Goal: Entertainment & Leisure: Consume media (video, audio)

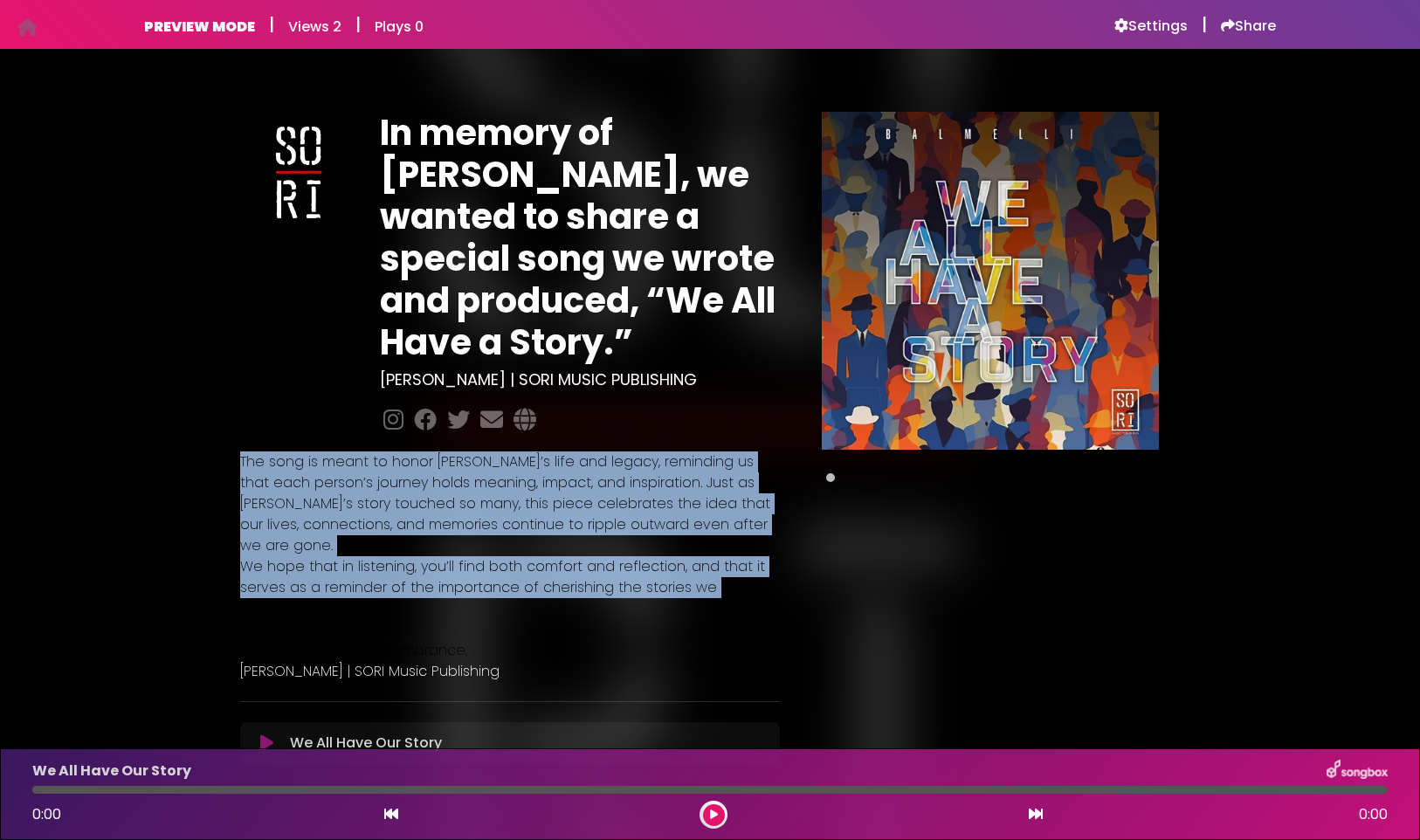
drag, startPoint x: 698, startPoint y: 570, endPoint x: 202, endPoint y: 466, distance: 506.8
click at [202, 466] on div "In memory of [PERSON_NAME], we wanted to share a special song we wrote and prod…" at bounding box center [710, 431] width 1153 height 723
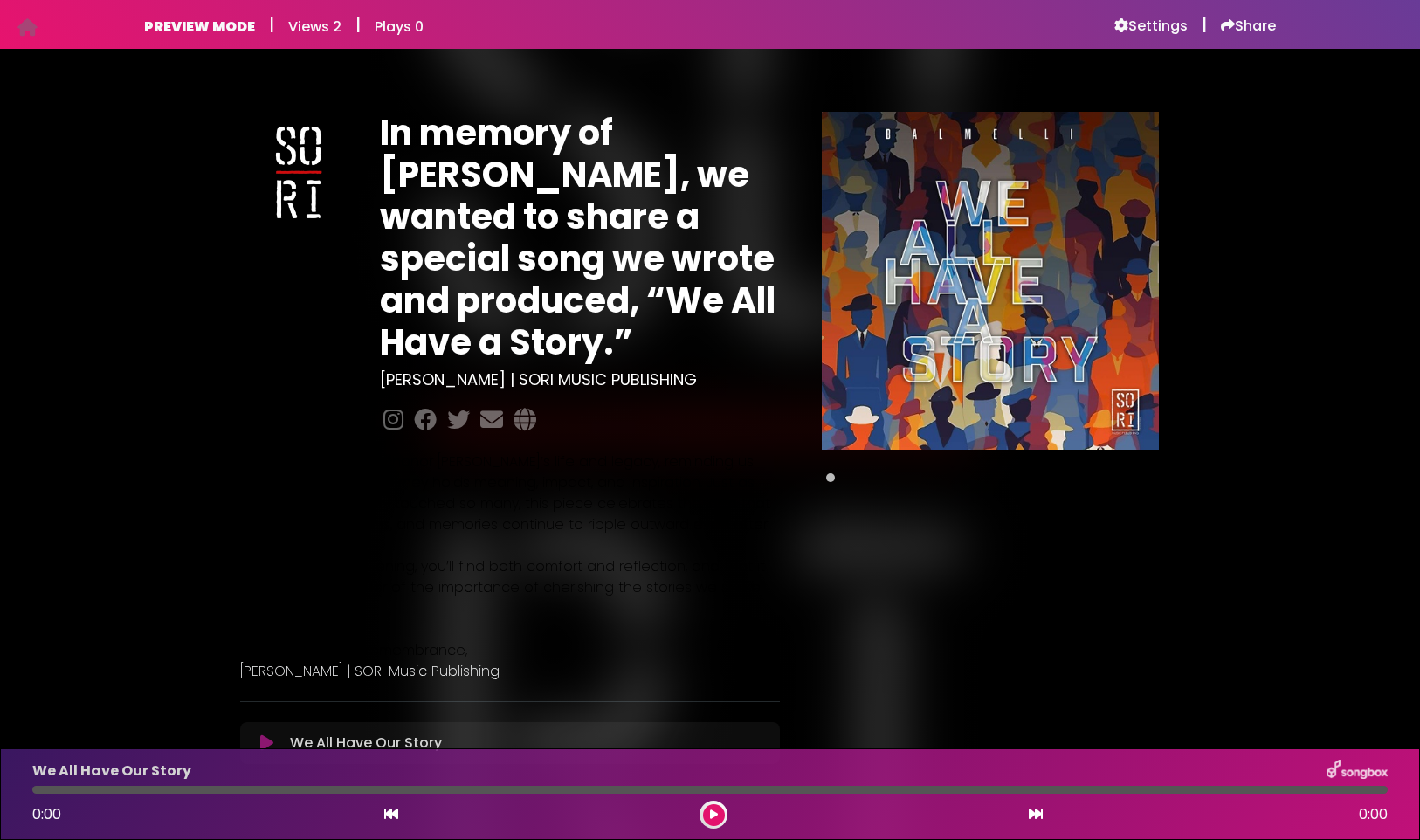
click at [323, 483] on span "The song is meant to honor [PERSON_NAME]’s life and legacy, reminding us that e…" at bounding box center [506, 503] width 530 height 104
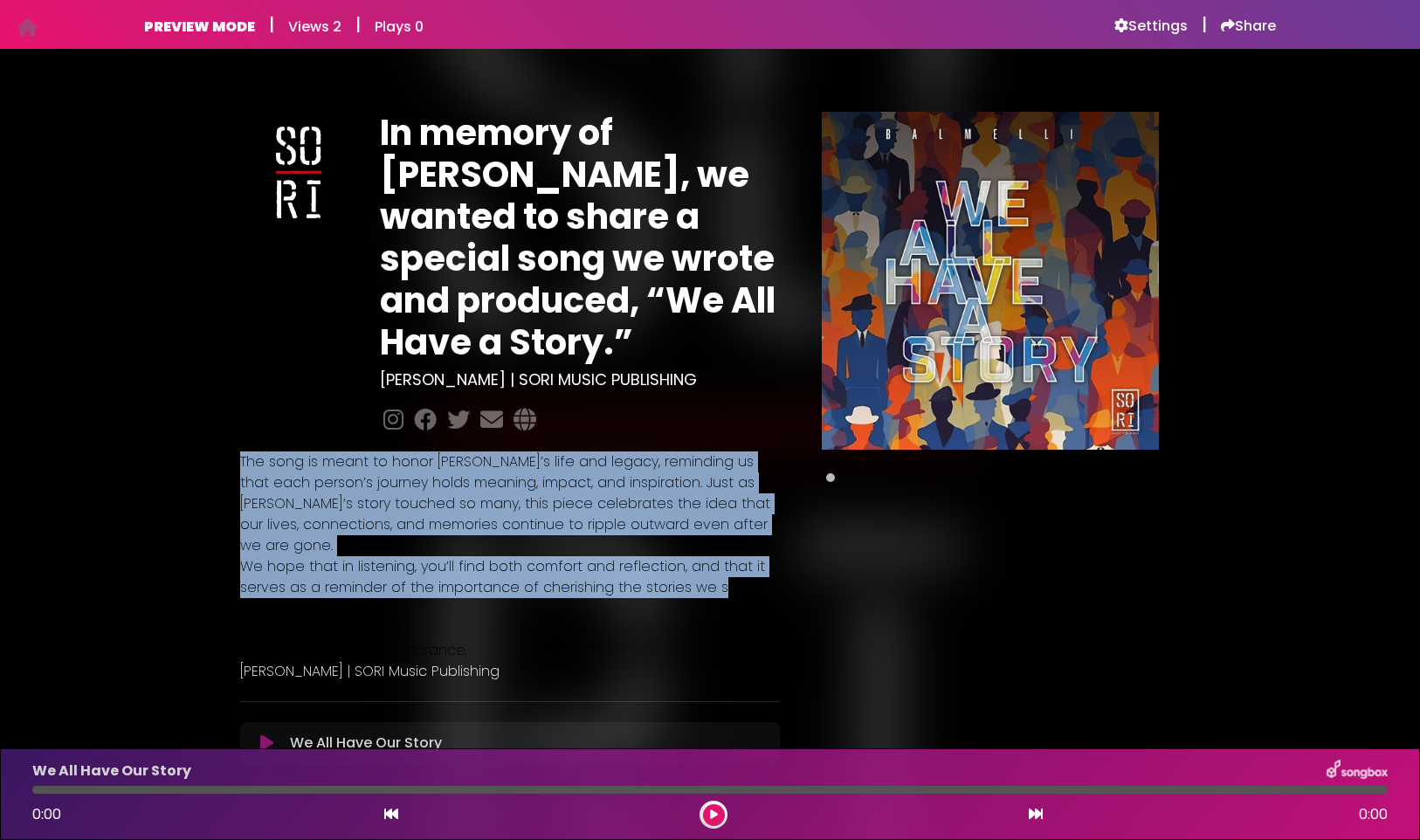
drag, startPoint x: 714, startPoint y: 564, endPoint x: 223, endPoint y: 458, distance: 502.3
click at [223, 458] on div "In memory of [PERSON_NAME], we wanted to share a special song we wrote and prod…" at bounding box center [710, 431] width 1153 height 723
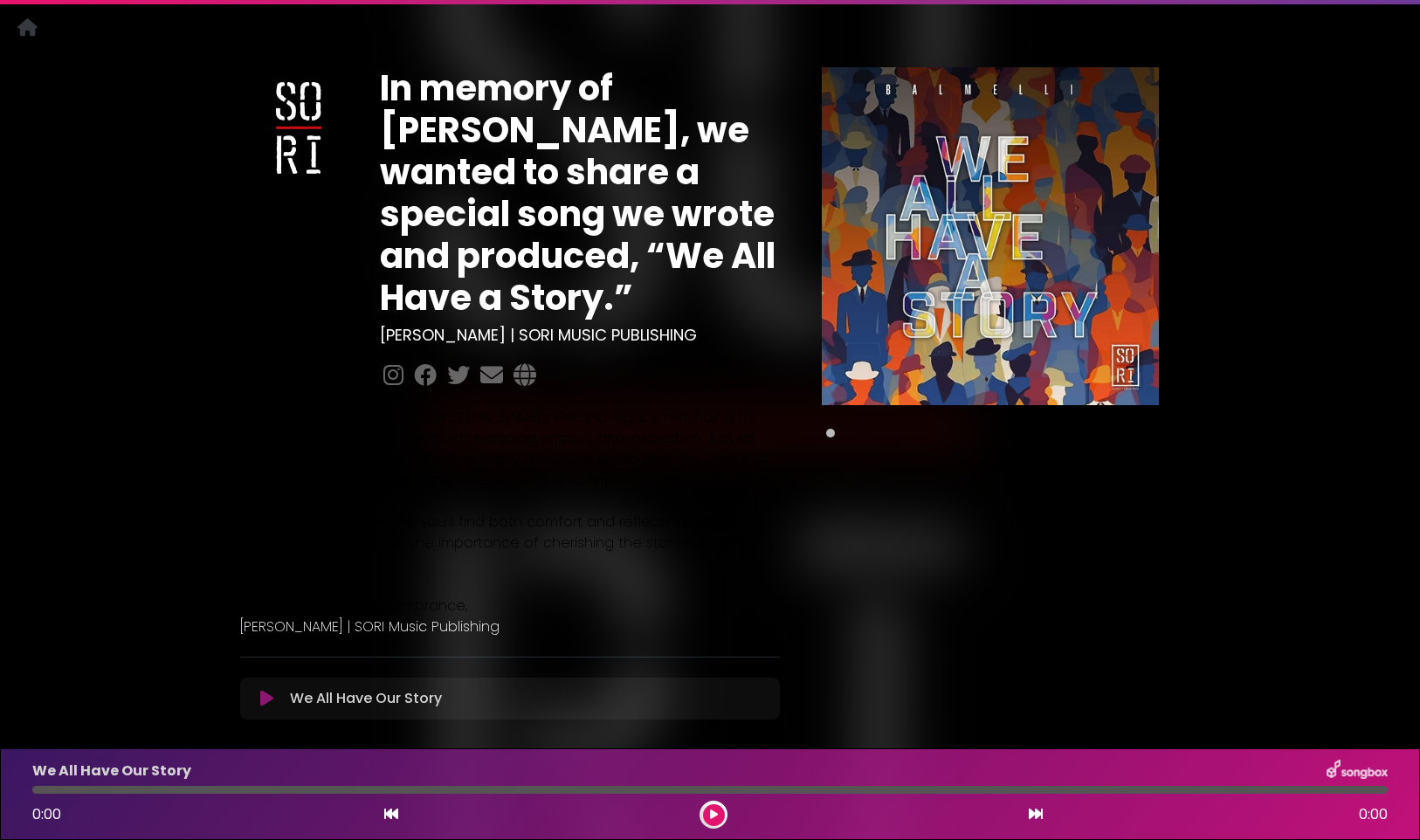
scroll to position [81, 0]
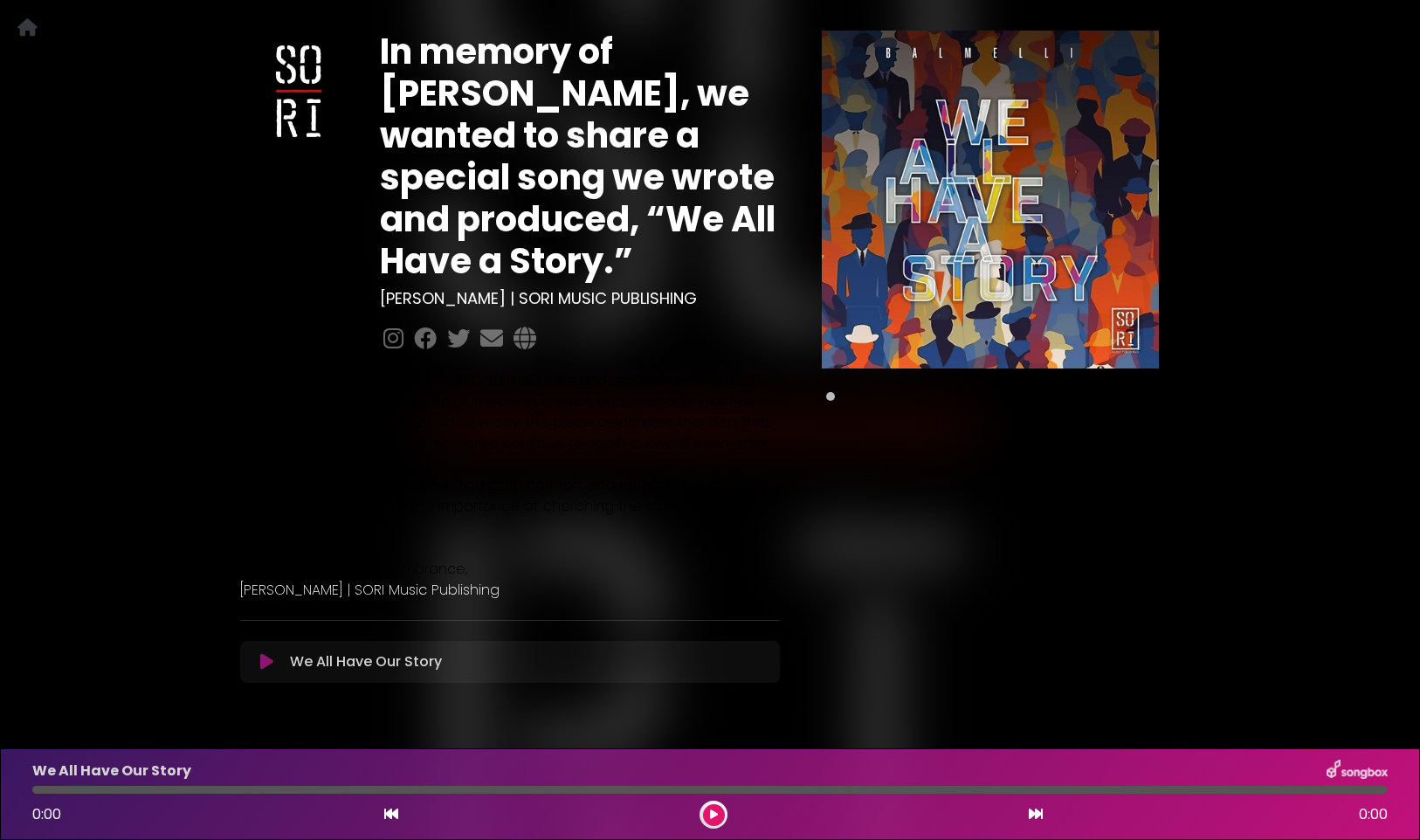
click at [268, 653] on icon at bounding box center [267, 661] width 13 height 17
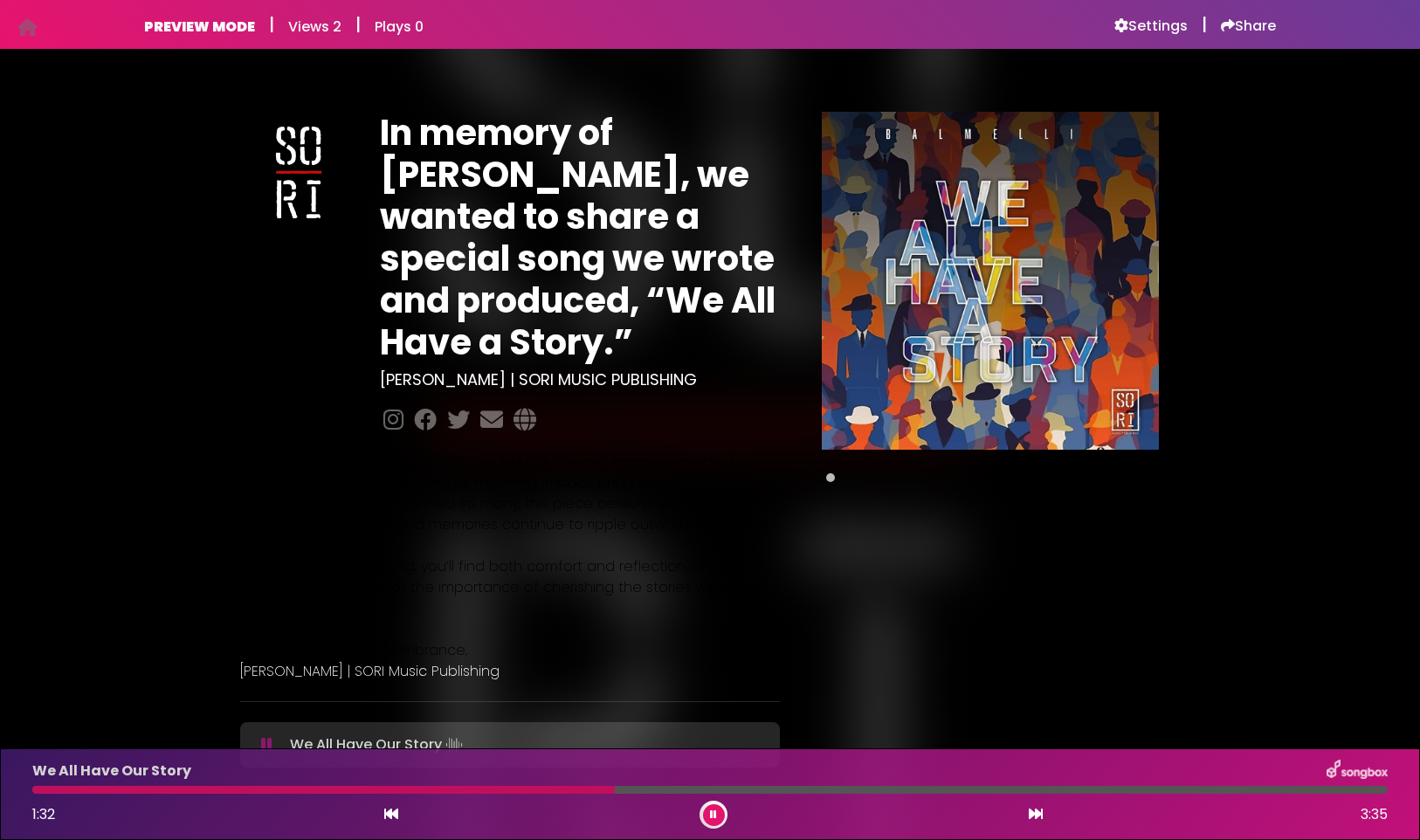
scroll to position [0, 0]
click at [232, 418] on div at bounding box center [299, 275] width 140 height 326
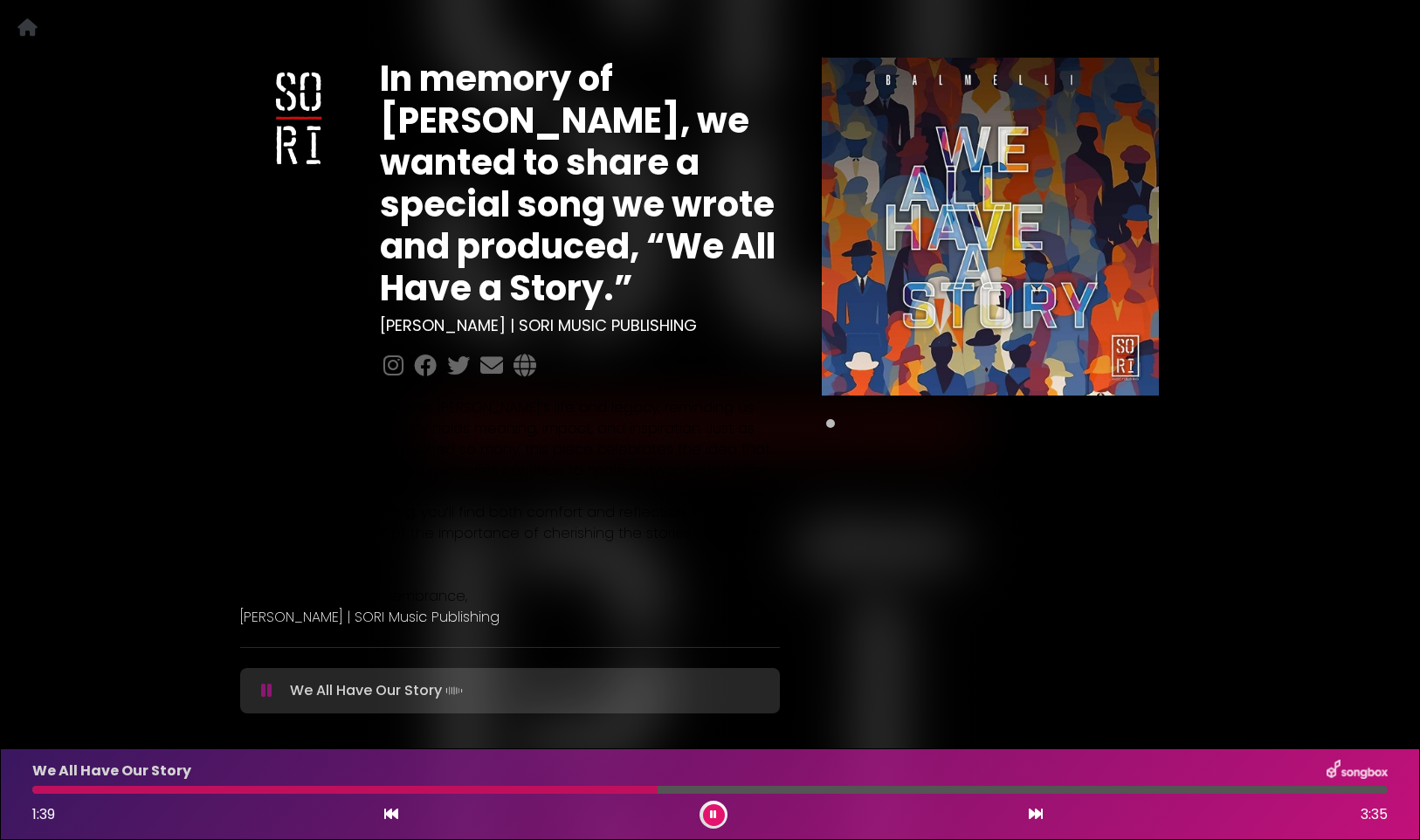
scroll to position [61, 0]
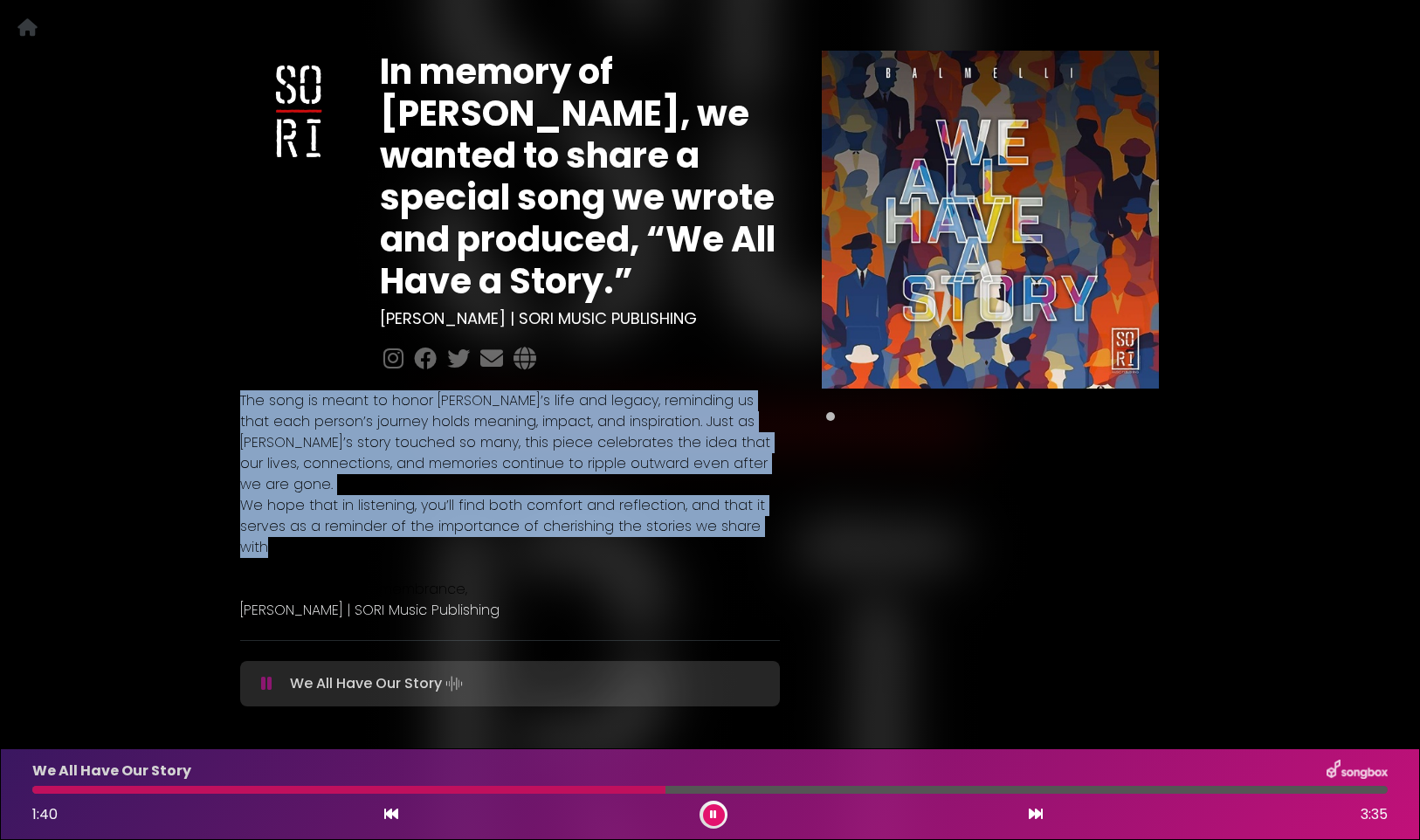
drag, startPoint x: 779, startPoint y: 508, endPoint x: 215, endPoint y: 404, distance: 573.5
click at [215, 404] on div "In memory of [PERSON_NAME], we wanted to share a special song we wrote and prod…" at bounding box center [710, 372] width 1153 height 727
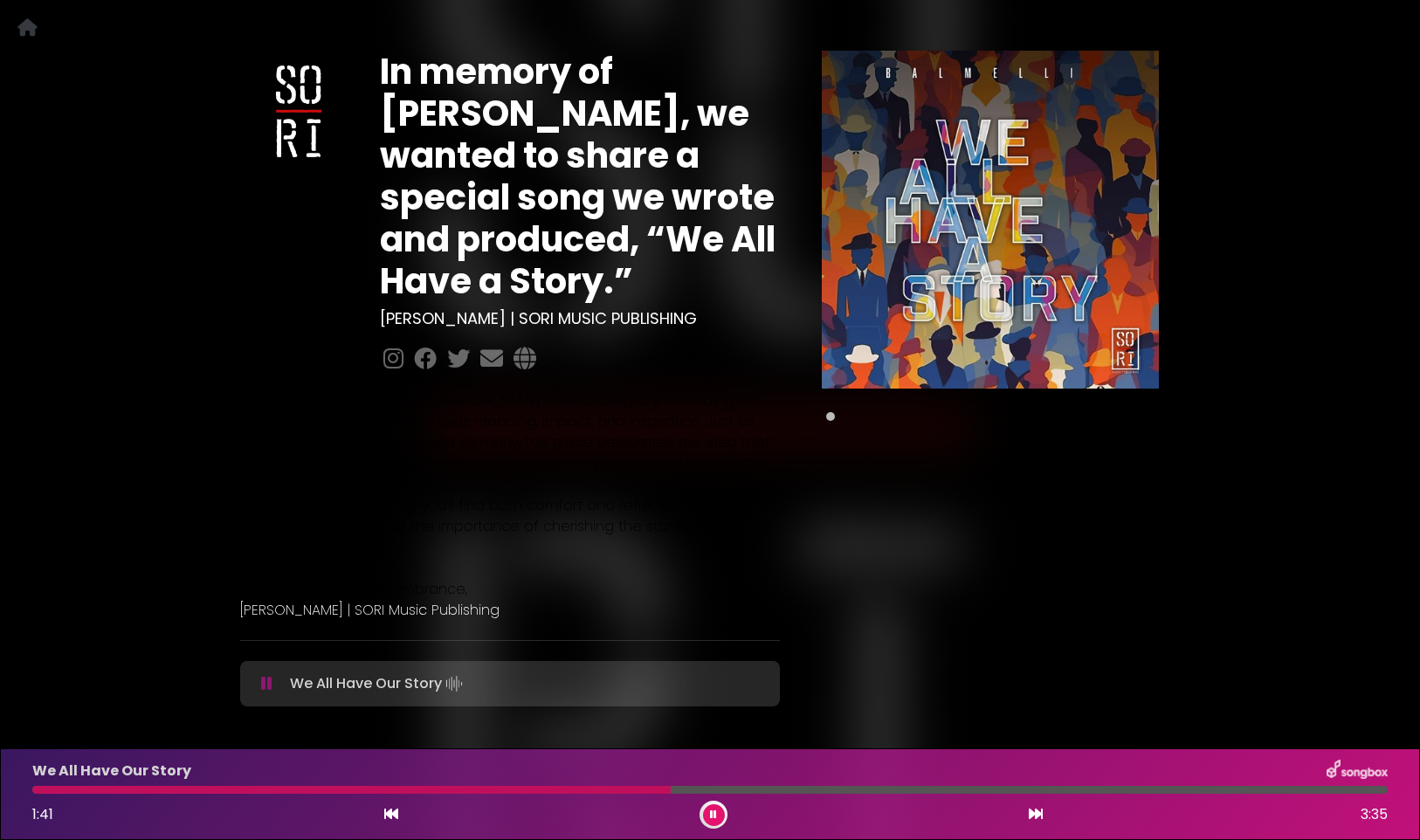
click at [230, 402] on div "The song is meant to honor [PERSON_NAME]’s life and legacy, reminding us that e…" at bounding box center [510, 498] width 561 height 244
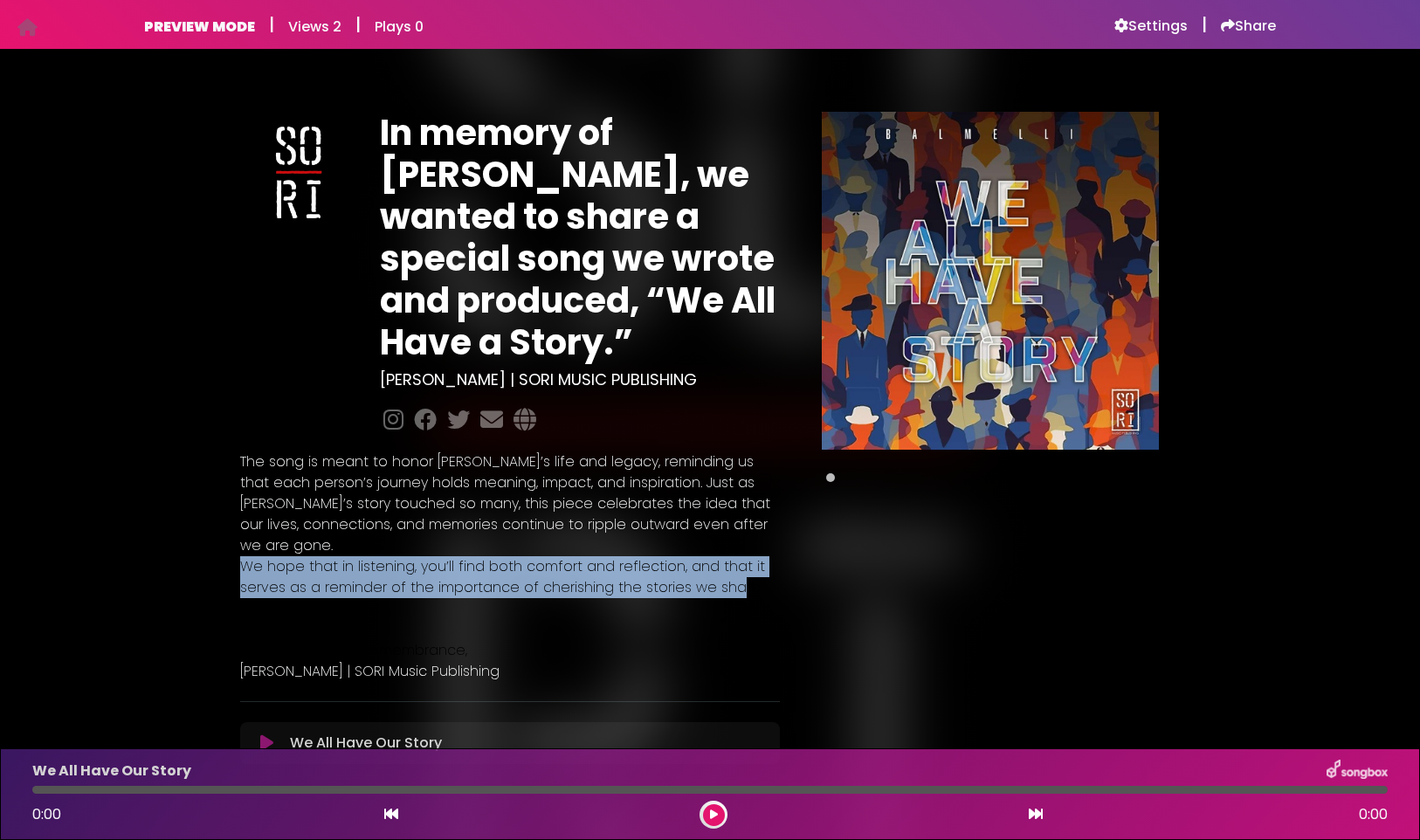
drag, startPoint x: 730, startPoint y: 565, endPoint x: 44, endPoint y: 537, distance: 686.6
click at [44, 537] on div "In memory of Charlie Kirk, we wanted to share a special song we wrote and produ…" at bounding box center [710, 431] width 1420 height 723
